Goal: Check status

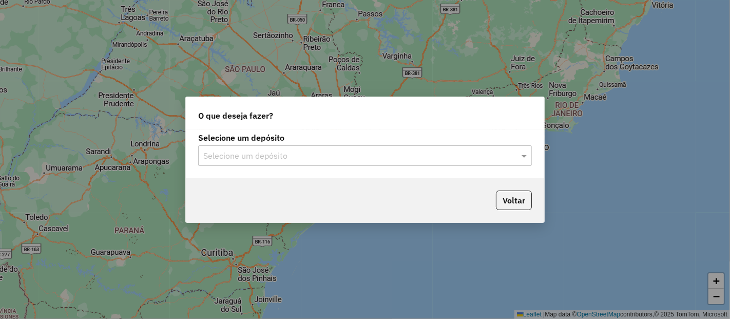
click at [365, 159] on input "text" at bounding box center [354, 156] width 303 height 12
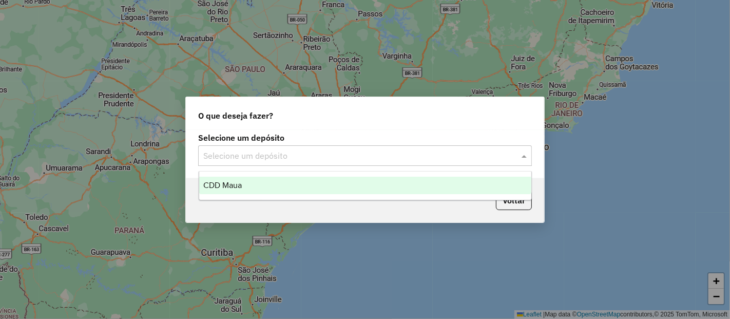
click at [274, 187] on div "CDD Maua" at bounding box center [365, 185] width 332 height 17
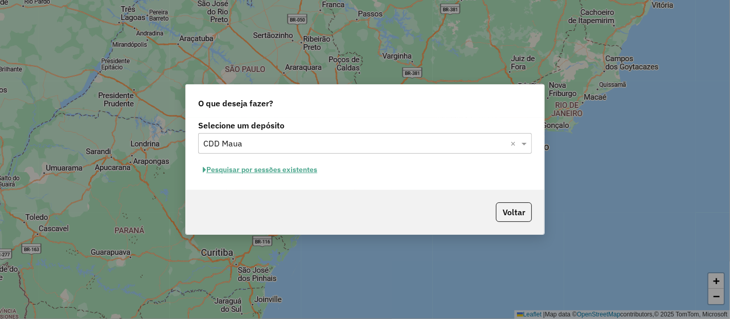
click at [282, 169] on button "Pesquisar por sessões existentes" at bounding box center [260, 170] width 124 height 16
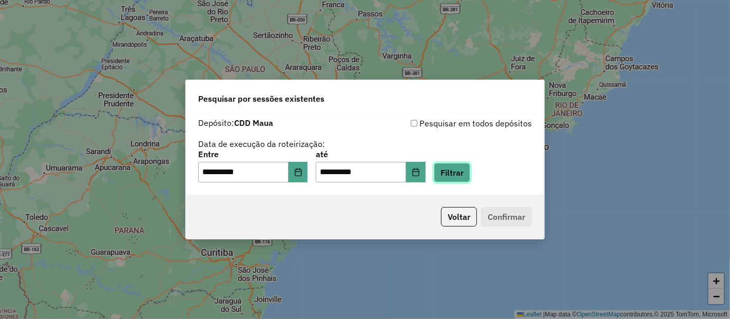
click at [468, 172] on button "Filtrar" at bounding box center [452, 173] width 36 height 20
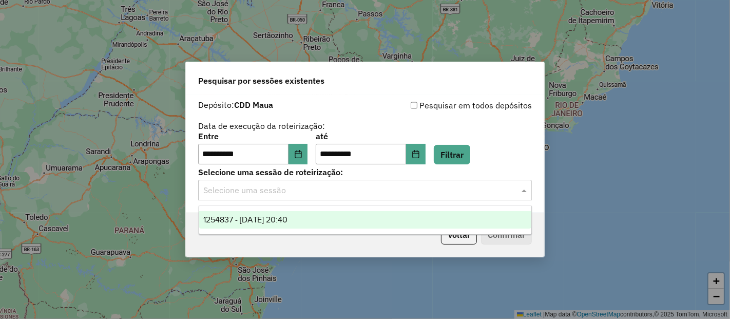
click at [386, 191] on input "text" at bounding box center [354, 190] width 303 height 12
click at [285, 217] on span "1254837 - [DATE] 20:40" at bounding box center [245, 219] width 85 height 9
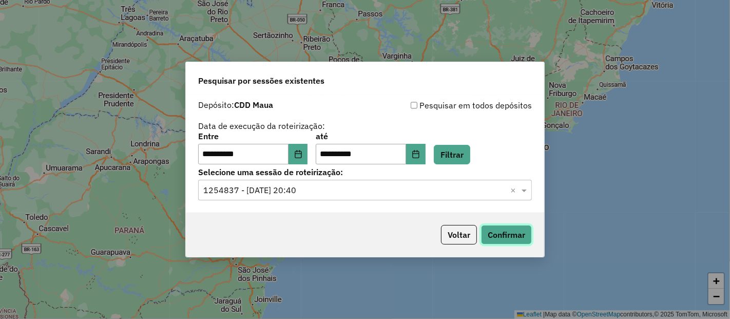
click at [521, 234] on button "Confirmar" at bounding box center [506, 235] width 51 height 20
